Goal: Information Seeking & Learning: Learn about a topic

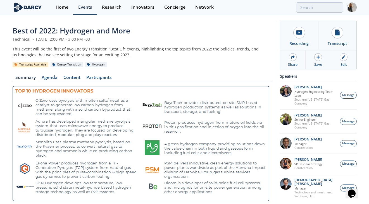
click at [88, 5] on div "Events" at bounding box center [85, 7] width 14 height 4
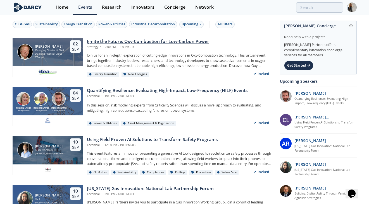
click at [150, 39] on div "Ignite the Future: Oxy-Combustion for Low-Carbon Power" at bounding box center [148, 41] width 122 height 7
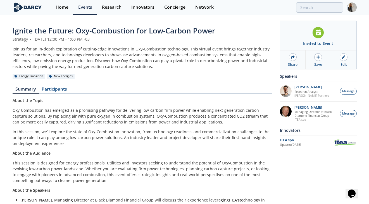
click at [120, 31] on span "Ignite the Future: Oxy-Combustion for Low-Carbon Power" at bounding box center [114, 31] width 202 height 10
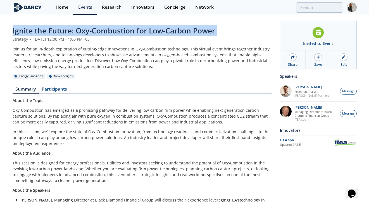
click at [120, 31] on span "Ignite the Future: Oxy-Combustion for Low-Carbon Power" at bounding box center [114, 31] width 202 height 10
copy header "Ignite the Future: Oxy-Combustion for Low-Carbon Power"
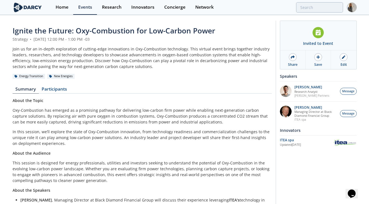
click at [143, 87] on div "Ignite the Future: Oxy-Combustion for Low-Carbon Power Strategy • September 2, …" at bounding box center [142, 119] width 259 height 188
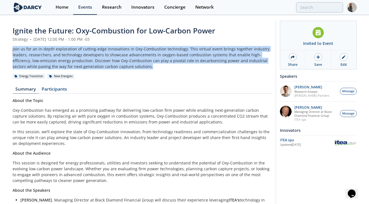
drag, startPoint x: 126, startPoint y: 66, endPoint x: 9, endPoint y: 48, distance: 118.4
click at [9, 48] on div "Ignite the Future: Oxy-Combustion for Low-Carbon Power Strategy • September 2, …" at bounding box center [184, 119] width 369 height 207
copy div "Join us for an in-depth exploration of cutting-edge innovations in Oxy-Combusti…"
click at [287, 142] on div "ITEA spa" at bounding box center [306, 140] width 53 height 5
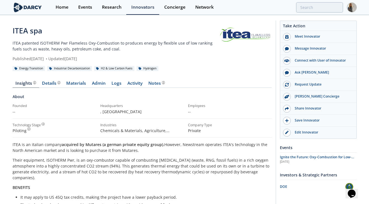
click at [24, 30] on div "ITEA spa" at bounding box center [116, 30] width 207 height 11
copy div "ITEA spa"
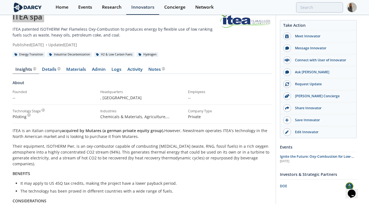
scroll to position [16, 0]
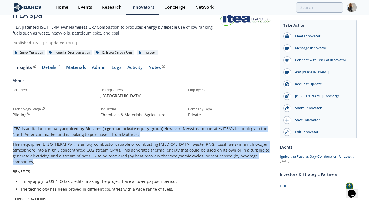
drag, startPoint x: 39, startPoint y: 162, endPoint x: 12, endPoint y: 130, distance: 41.8
click at [12, 130] on div "ITEA spa ITEA patented ISOTHERM Pwr Flameless Oxy-Combustion to produces energy…" at bounding box center [184, 191] width 369 height 383
copy div "ITEA is an italian company acquired by Mutares (a german private equity group).…"
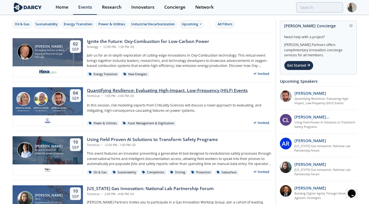
click at [121, 89] on div "Quantifying Resilience: Evaluating High-Impact, Low-Frequency (HILF) Events" at bounding box center [167, 90] width 161 height 7
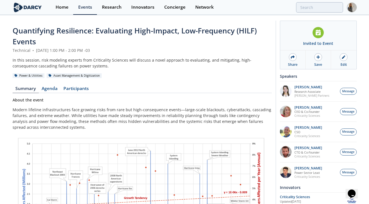
click at [110, 29] on span "Quantifying Resilience: Evaluating High-Impact, Low-Frequency (HILF) Events" at bounding box center [135, 36] width 244 height 21
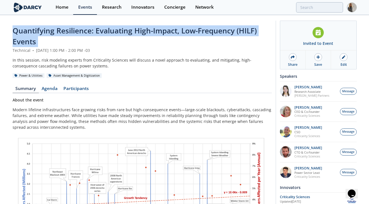
click at [110, 29] on span "Quantifying Resilience: Evaluating High-Impact, Low-Frequency (HILF) Events" at bounding box center [135, 36] width 244 height 21
copy header "Quantifying Resilience: Evaluating High-Impact, Low-Frequency (HILF) Events"
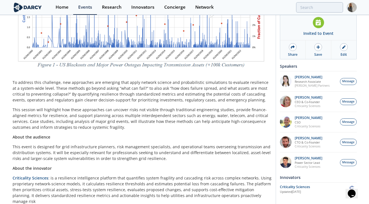
scroll to position [203, 0]
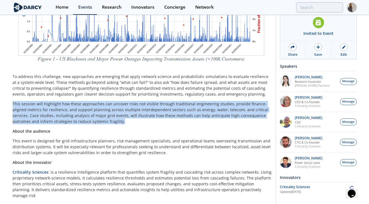
drag, startPoint x: 85, startPoint y: 123, endPoint x: 10, endPoint y: 105, distance: 76.9
click at [10, 105] on div "Quantifying Resilience: Evaluating High-Impact, Low-Frequency (HILF) Events Tec…" at bounding box center [184, 13] width 369 height 400
copy p "This session will highlight how these approaches can uncover risks not visible …"
click at [299, 188] on div "Criticality Sciences" at bounding box center [313, 187] width 67 height 5
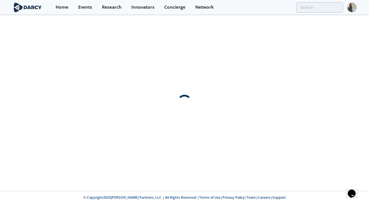
scroll to position [0, 0]
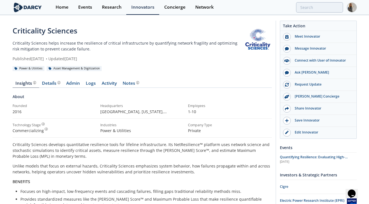
click at [65, 30] on div "Criticality Sciences" at bounding box center [128, 30] width 231 height 11
copy div "Criticality Sciences"
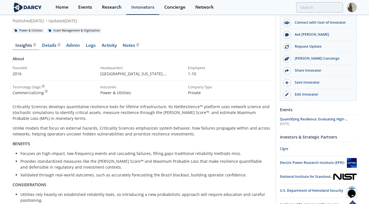
scroll to position [40, 0]
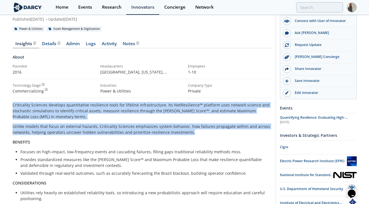
drag, startPoint x: 189, startPoint y: 134, endPoint x: 12, endPoint y: 106, distance: 178.6
click at [13, 106] on div "Criticality Sciences develops quantitative resilience tools for lifeline infras…" at bounding box center [142, 159] width 259 height 115
copy div "Criticality Sciences develops quantitative resilience tools for lifeline infras…"
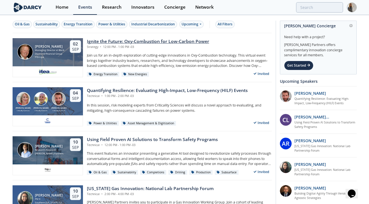
click at [146, 42] on div "Ignite the Future: Oxy-Combustion for Low-Carbon Power" at bounding box center [148, 41] width 122 height 7
click at [142, 40] on div "Ignite the Future: Oxy-Combustion for Low-Carbon Power" at bounding box center [148, 41] width 122 height 7
